Goal: Book appointment/travel/reservation

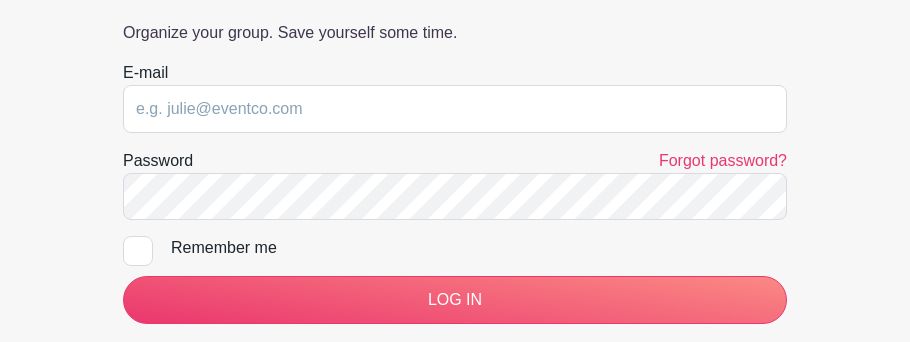
scroll to position [277, 0]
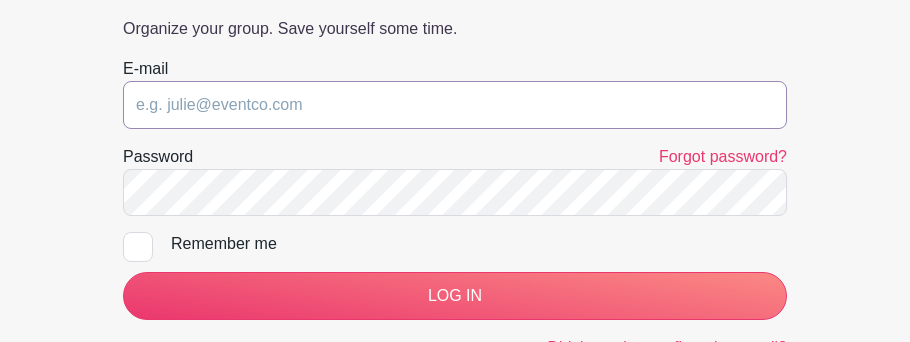
type input "[EMAIL_ADDRESS][DOMAIN_NAME]"
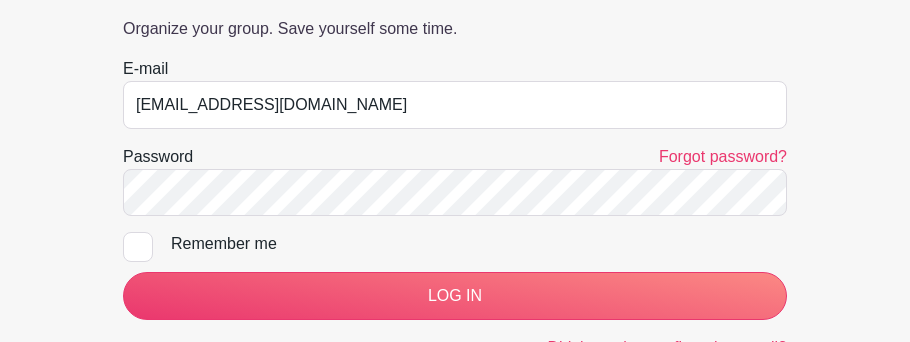
click at [138, 249] on div at bounding box center [138, 247] width 30 height 30
click at [136, 245] on input "Remember me" at bounding box center [129, 238] width 13 height 13
checkbox input "true"
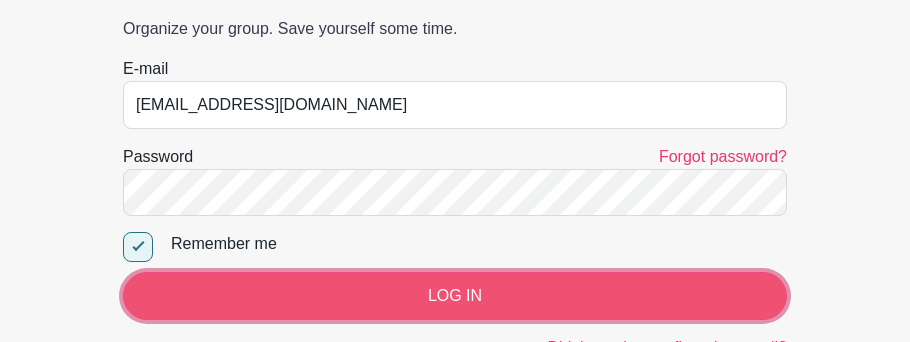
click at [175, 301] on input "LOG IN" at bounding box center [455, 296] width 664 height 48
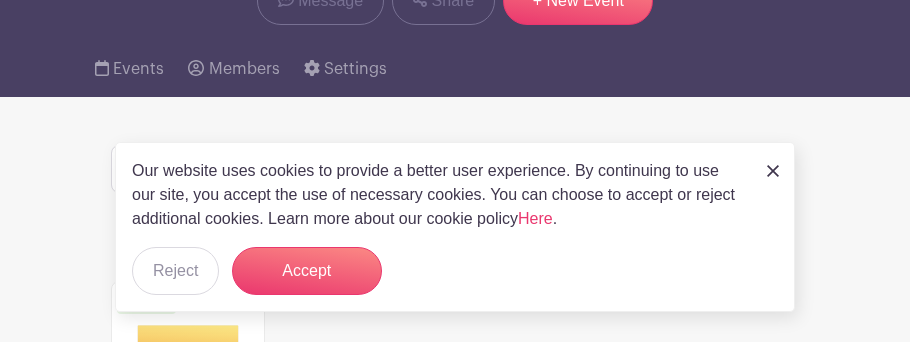
scroll to position [224, 0]
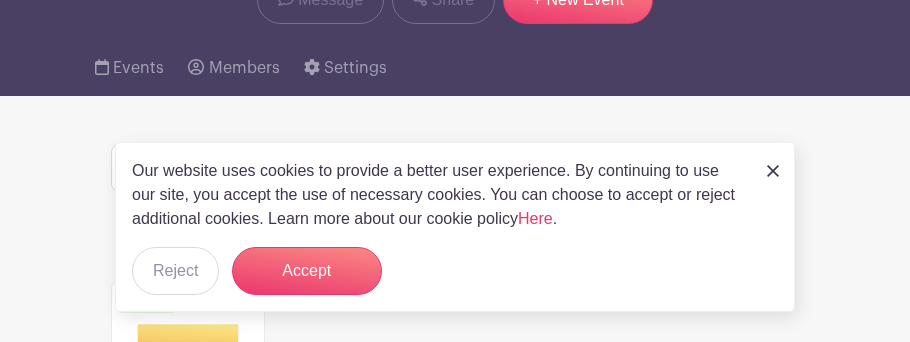
click at [774, 169] on img at bounding box center [773, 171] width 12 height 12
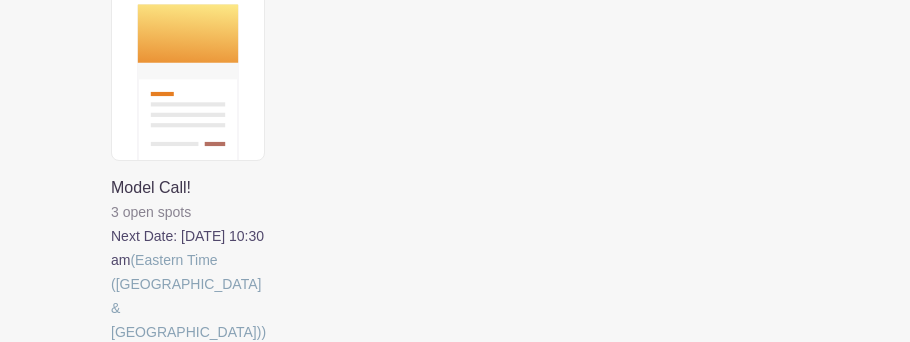
scroll to position [542, 0]
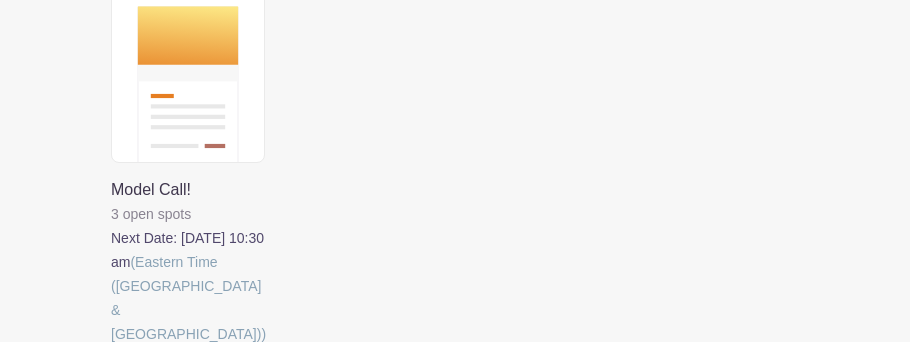
click at [111, 341] on link at bounding box center [111, 346] width 0 height 0
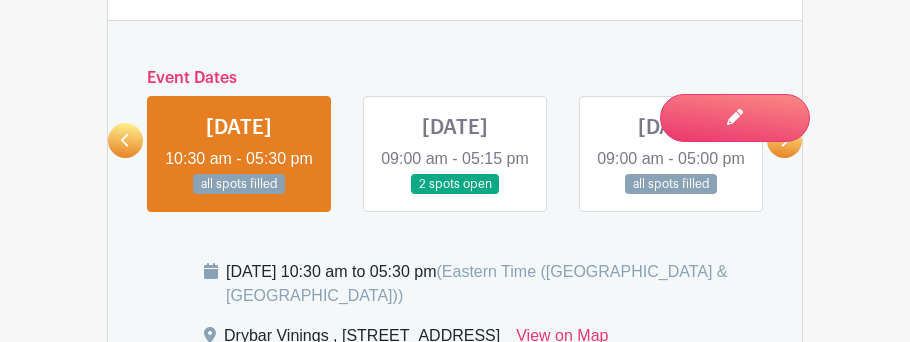
scroll to position [1247, 0]
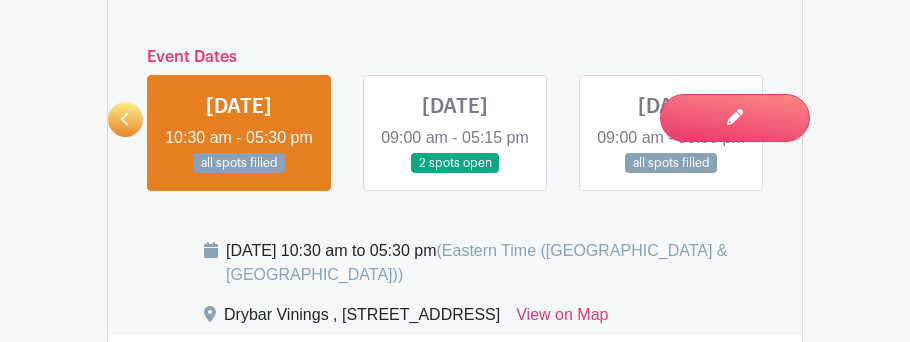
click at [455, 174] on link at bounding box center [455, 174] width 0 height 0
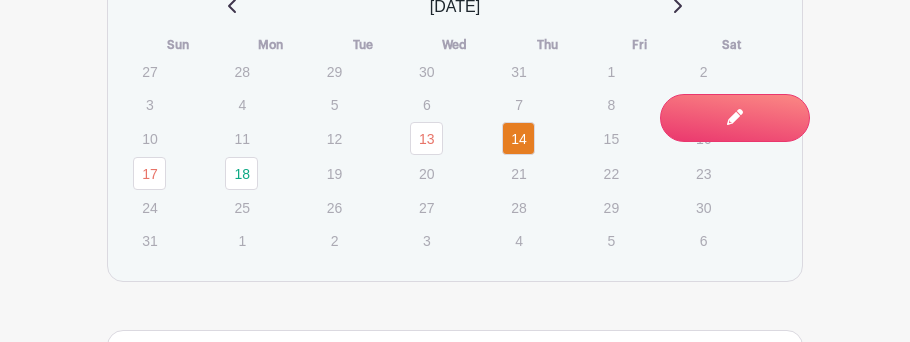
scroll to position [1666, 0]
click at [520, 156] on link "14" at bounding box center [518, 139] width 33 height 33
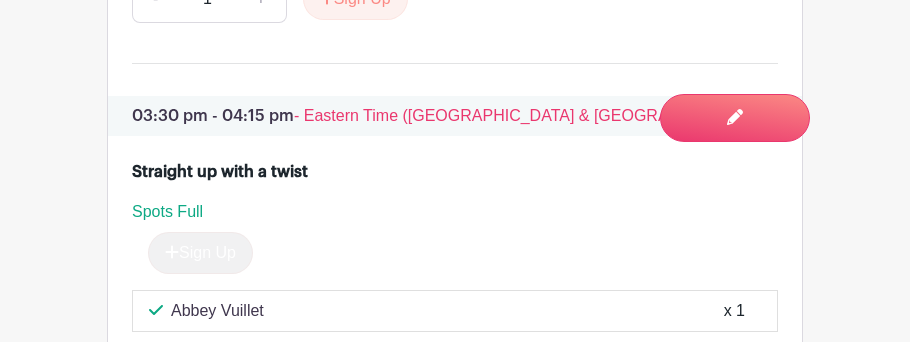
scroll to position [3455, 0]
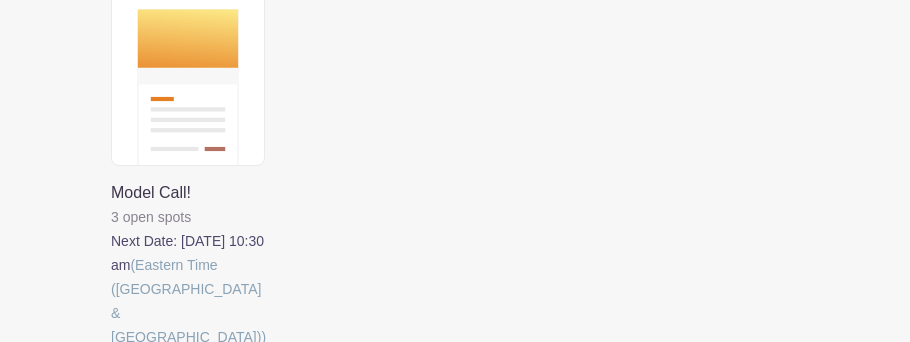
scroll to position [540, 0]
click at [111, 341] on link at bounding box center [111, 348] width 0 height 0
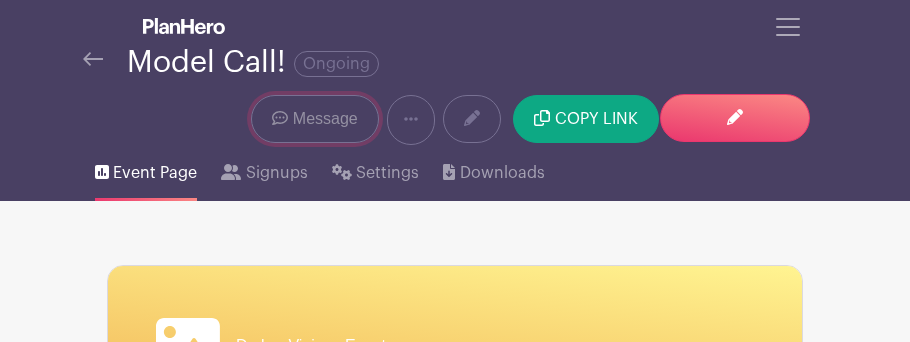
click at [296, 120] on span "Message" at bounding box center [325, 119] width 65 height 24
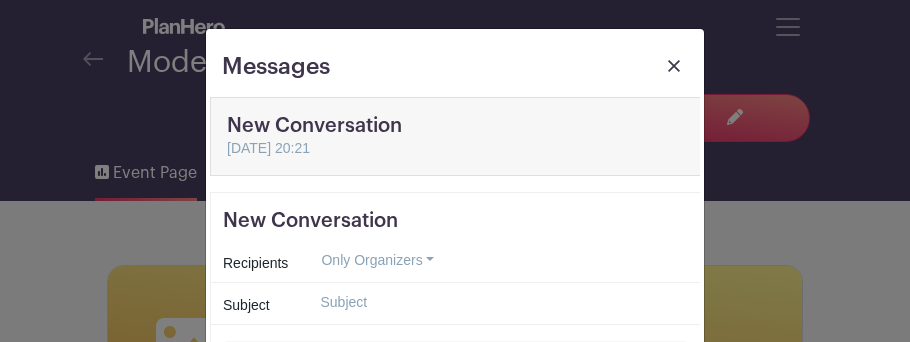
click at [667, 67] on link at bounding box center [674, 71] width 28 height 36
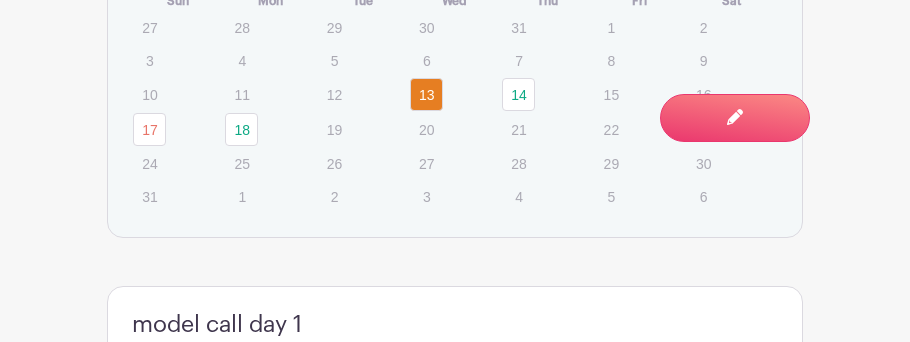
scroll to position [1707, 0]
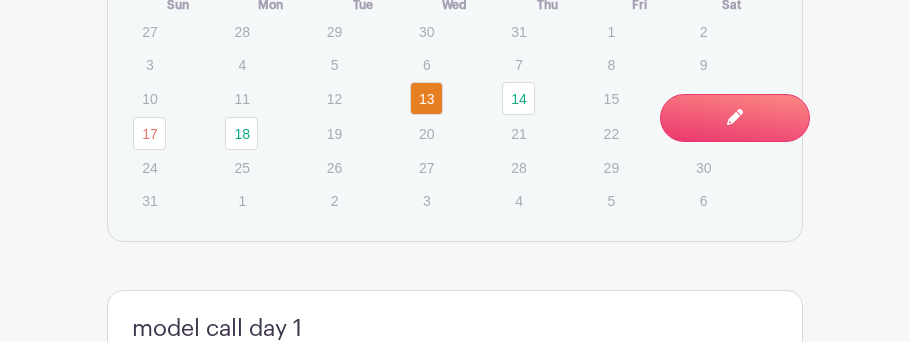
click at [515, 115] on link "14" at bounding box center [518, 98] width 33 height 33
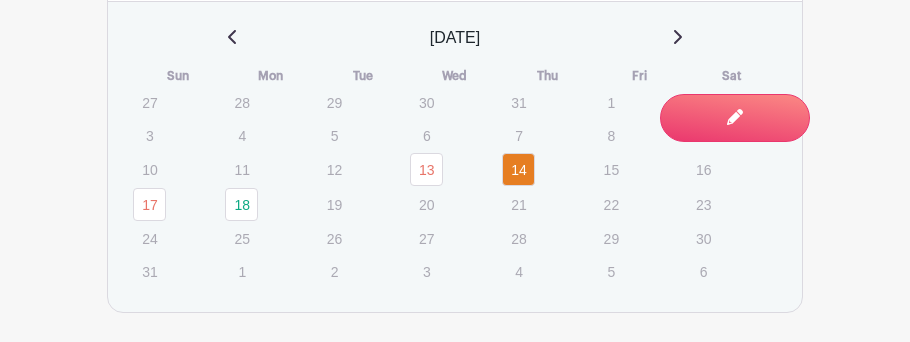
scroll to position [1655, 0]
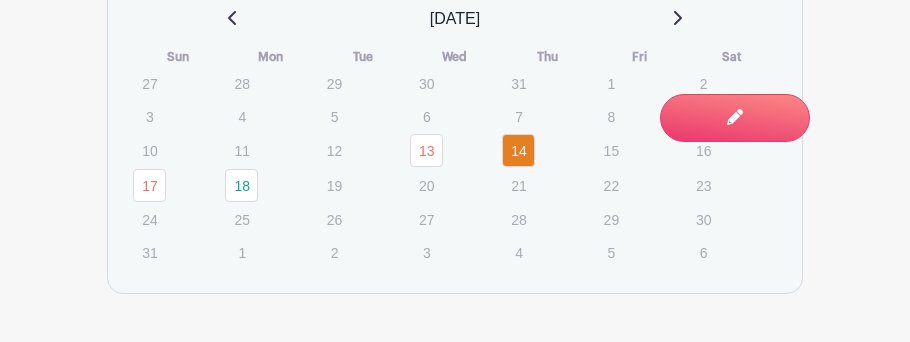
click at [157, 202] on link "17" at bounding box center [149, 185] width 33 height 33
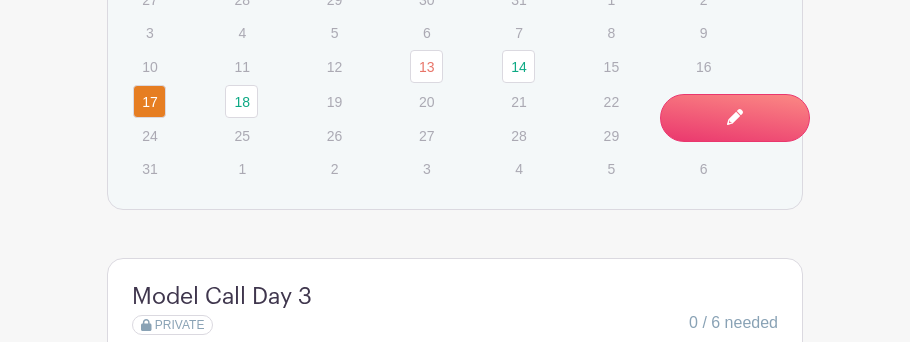
scroll to position [1732, 0]
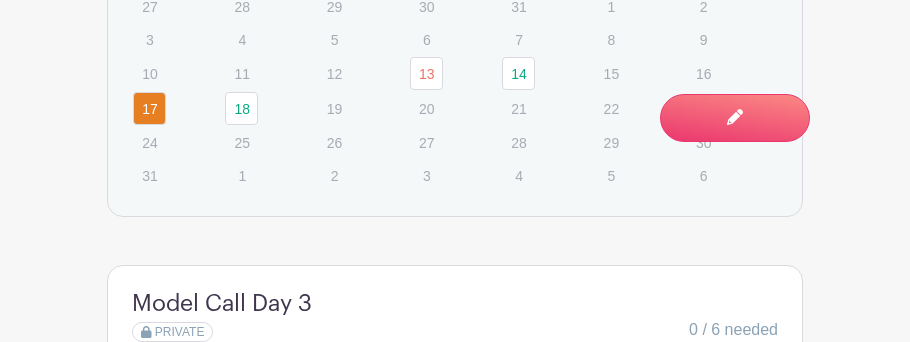
click at [237, 125] on link "18" at bounding box center [241, 108] width 33 height 33
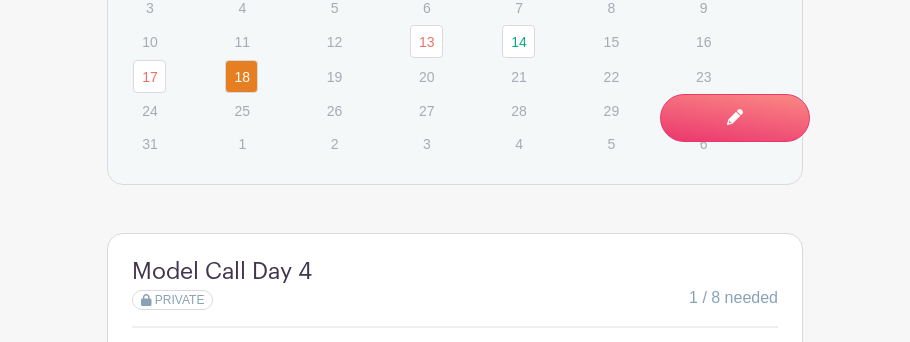
scroll to position [1771, 0]
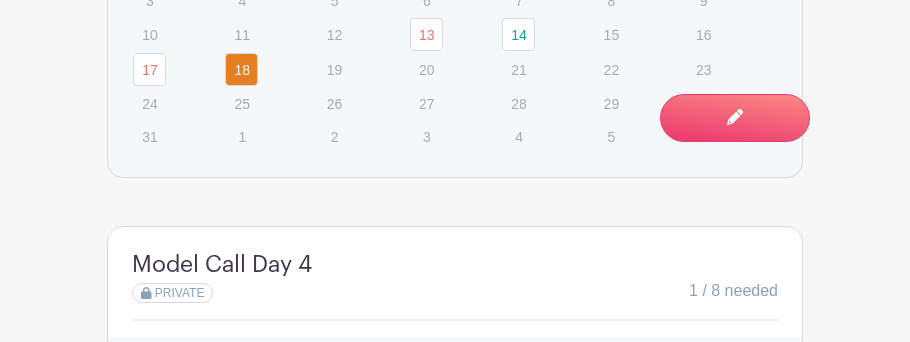
click at [155, 86] on link "17" at bounding box center [149, 69] width 33 height 33
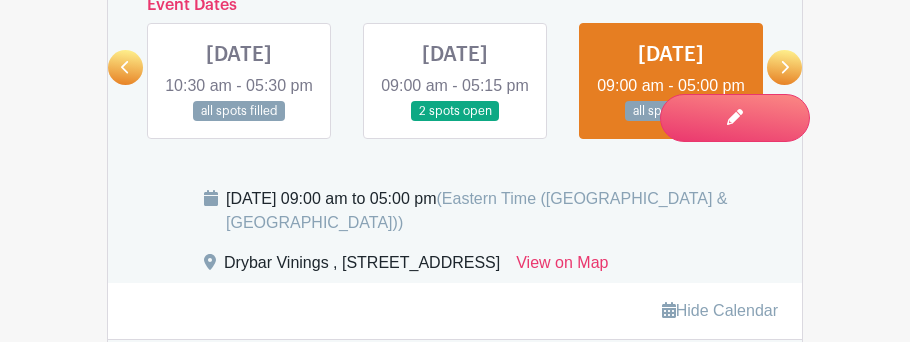
scroll to position [1295, 0]
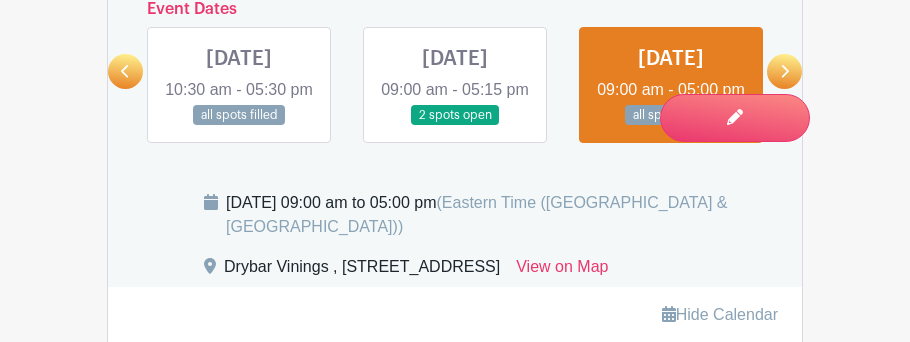
click at [239, 126] on link at bounding box center [239, 126] width 0 height 0
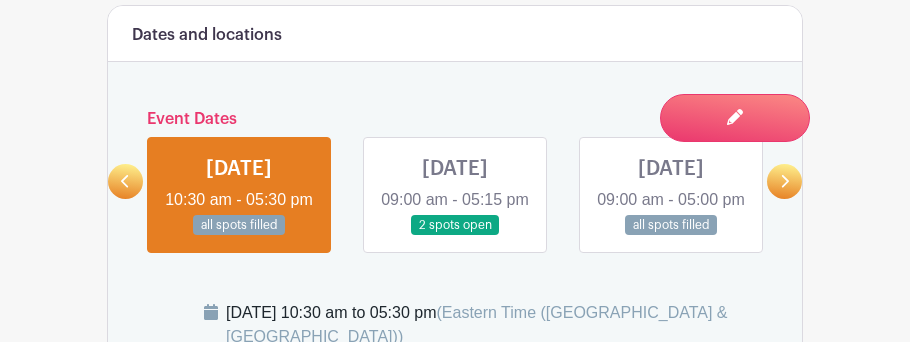
scroll to position [1243, 0]
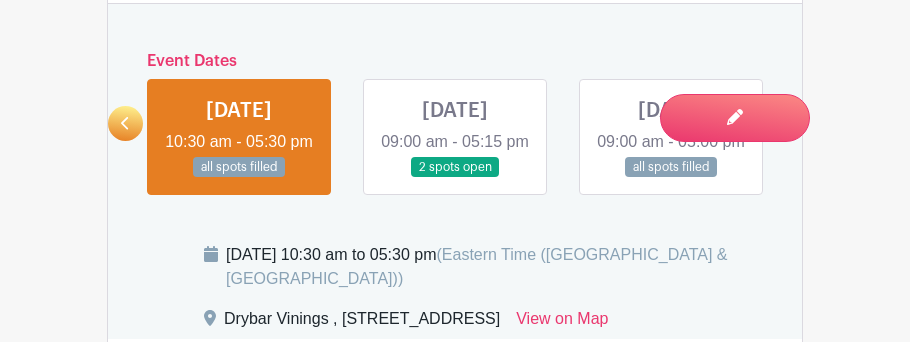
click at [455, 178] on link at bounding box center [455, 178] width 0 height 0
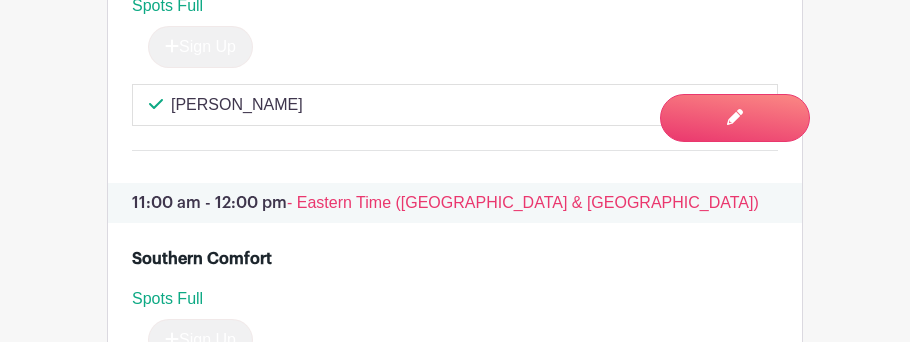
scroll to position [2517, 0]
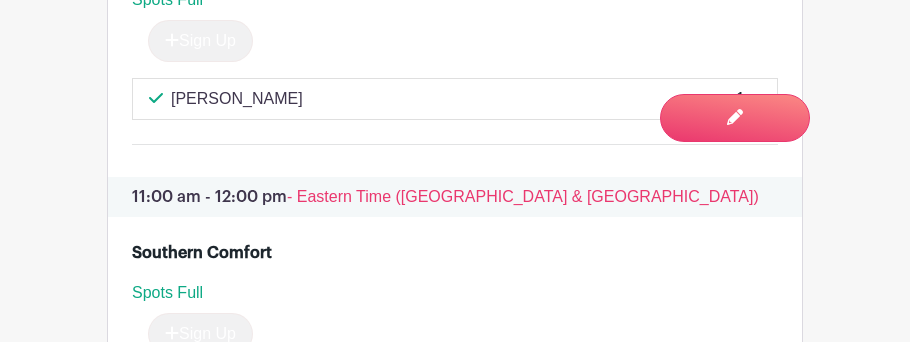
click at [197, 111] on p "Lillie Hedberg" at bounding box center [237, 99] width 132 height 24
copy p "Lillie Hedberg"
